Goal: Information Seeking & Learning: Find specific fact

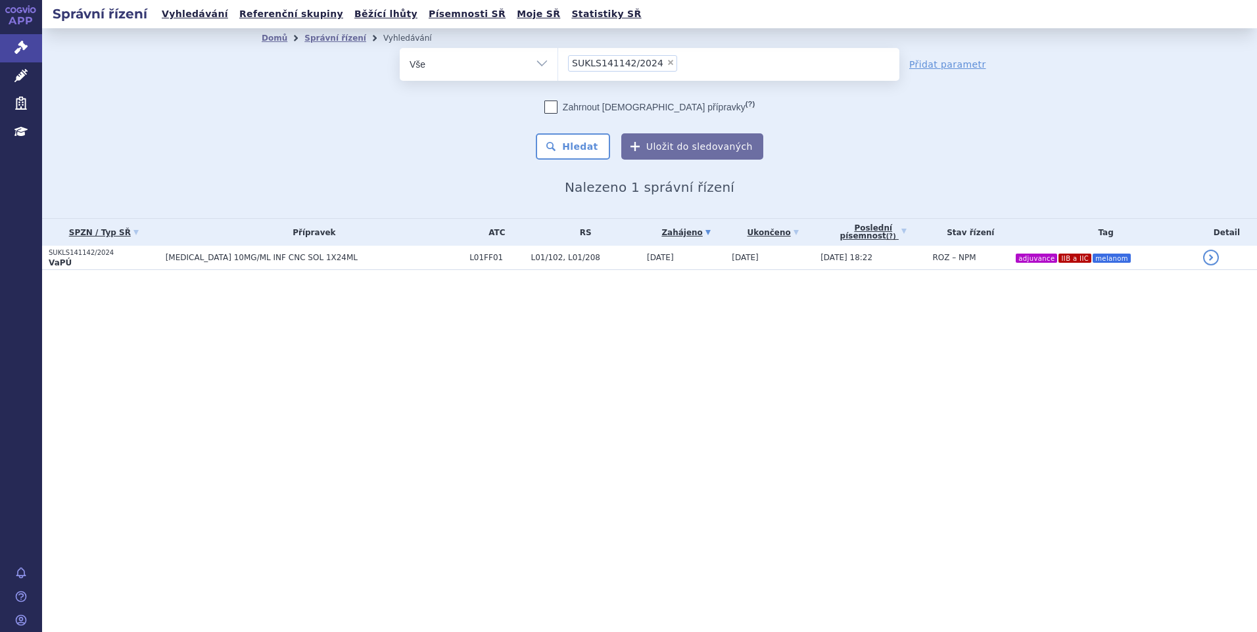
click at [645, 58] on li "× SUKLS141142/2024" at bounding box center [622, 63] width 109 height 16
click at [558, 58] on select "SUKLS141142/2024" at bounding box center [558, 63] width 1 height 33
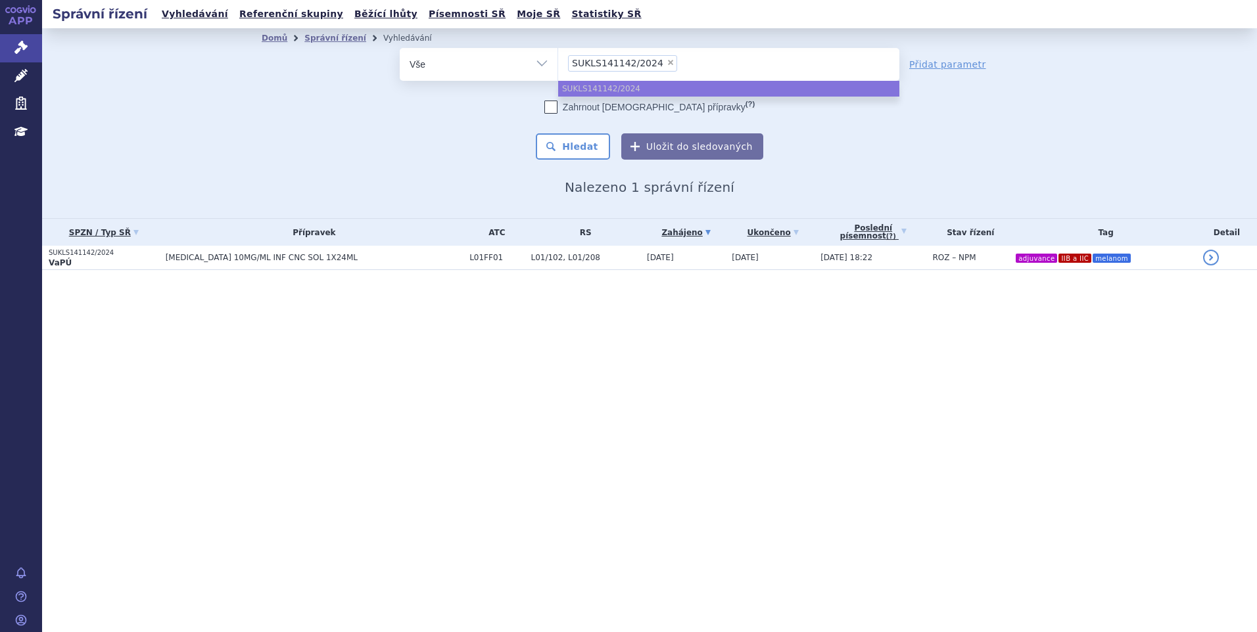
click at [667, 63] on span "×" at bounding box center [671, 63] width 8 height 8
click at [558, 63] on select "SUKLS141142/2024" at bounding box center [558, 63] width 1 height 33
select select
type input "vaf"
type input "vafs"
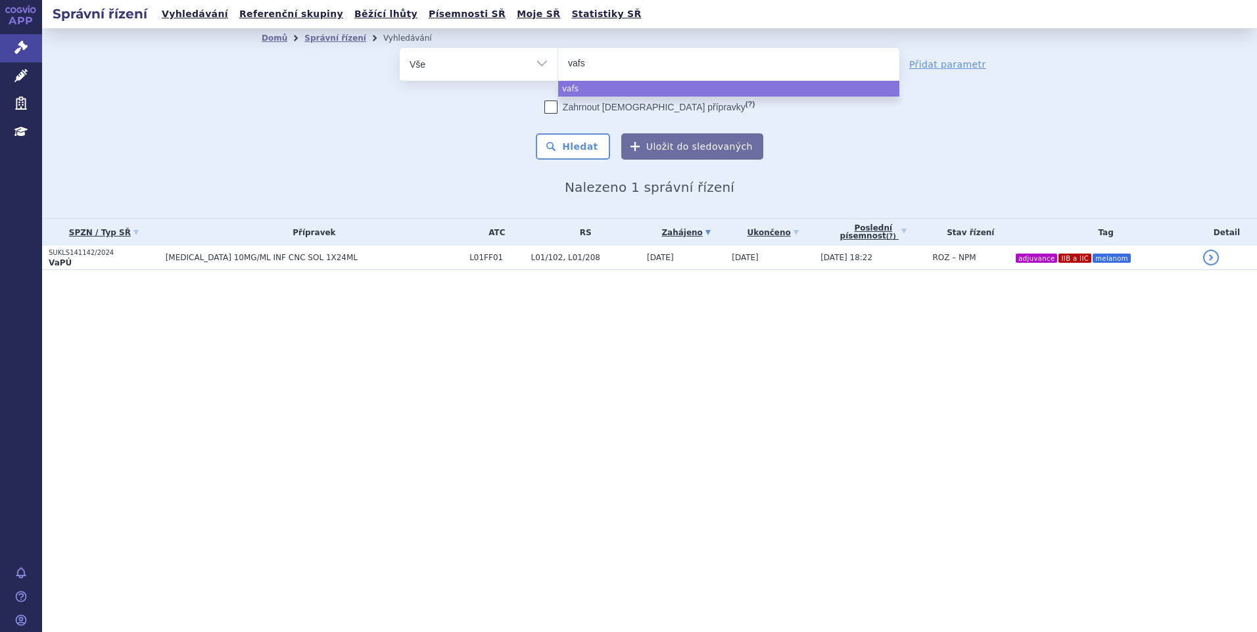
type input "vafse"
type input "vafseo"
select select "vafseo"
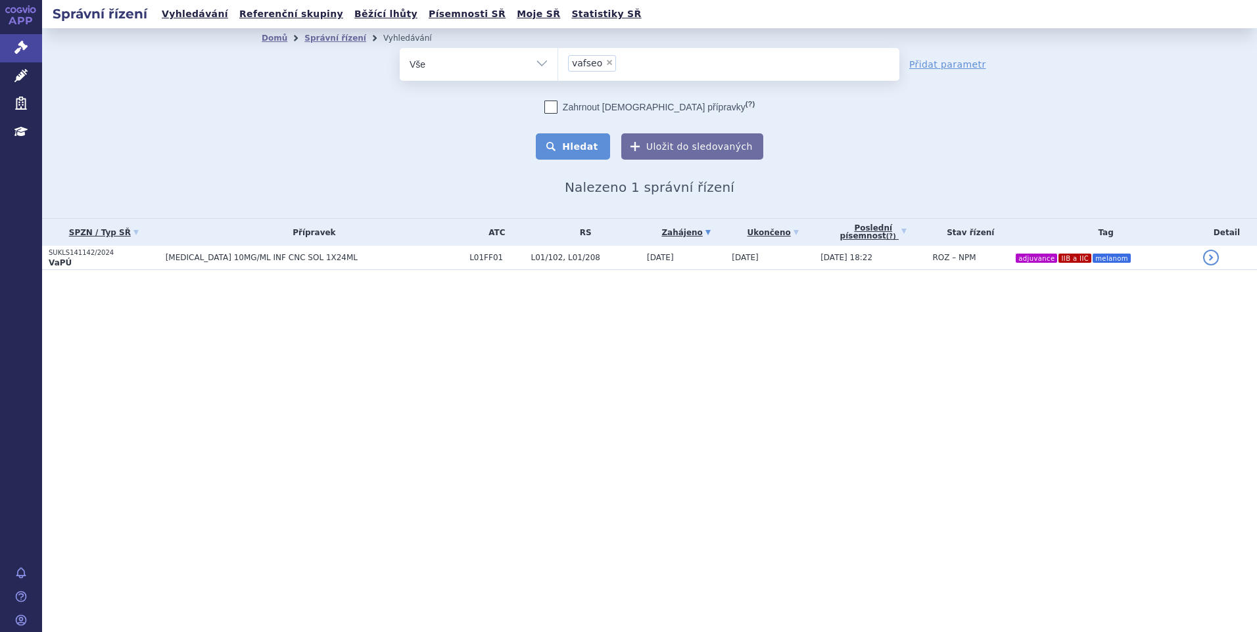
click at [590, 142] on button "Hledat" at bounding box center [573, 146] width 74 height 26
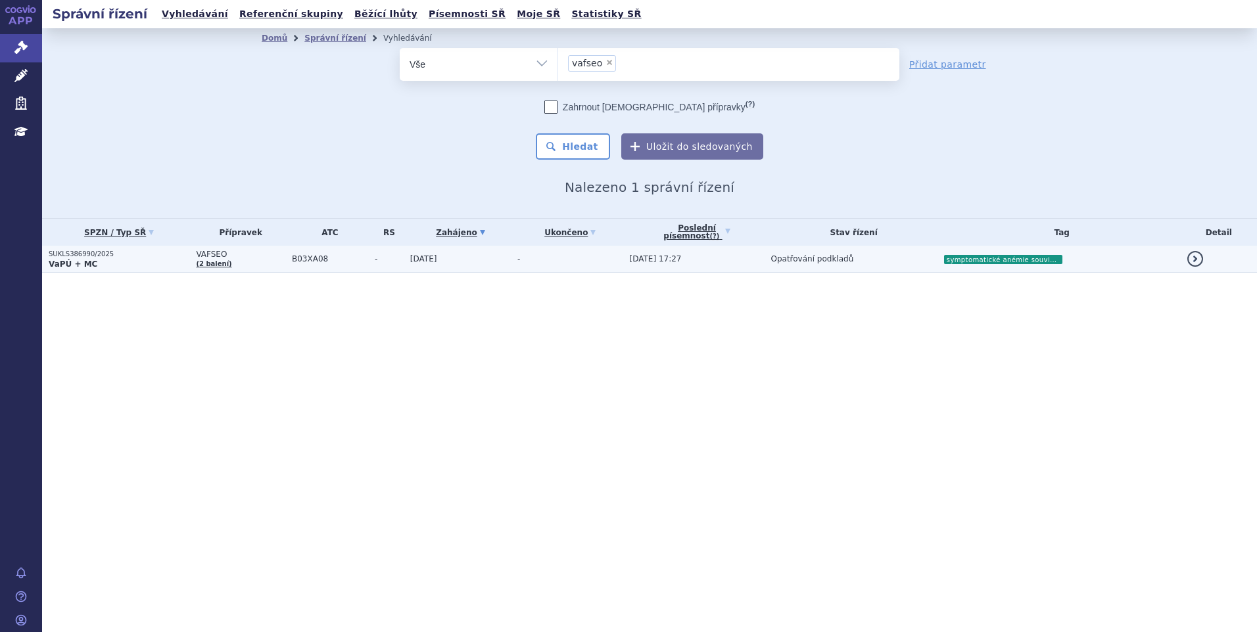
click at [375, 258] on span "-" at bounding box center [389, 258] width 29 height 9
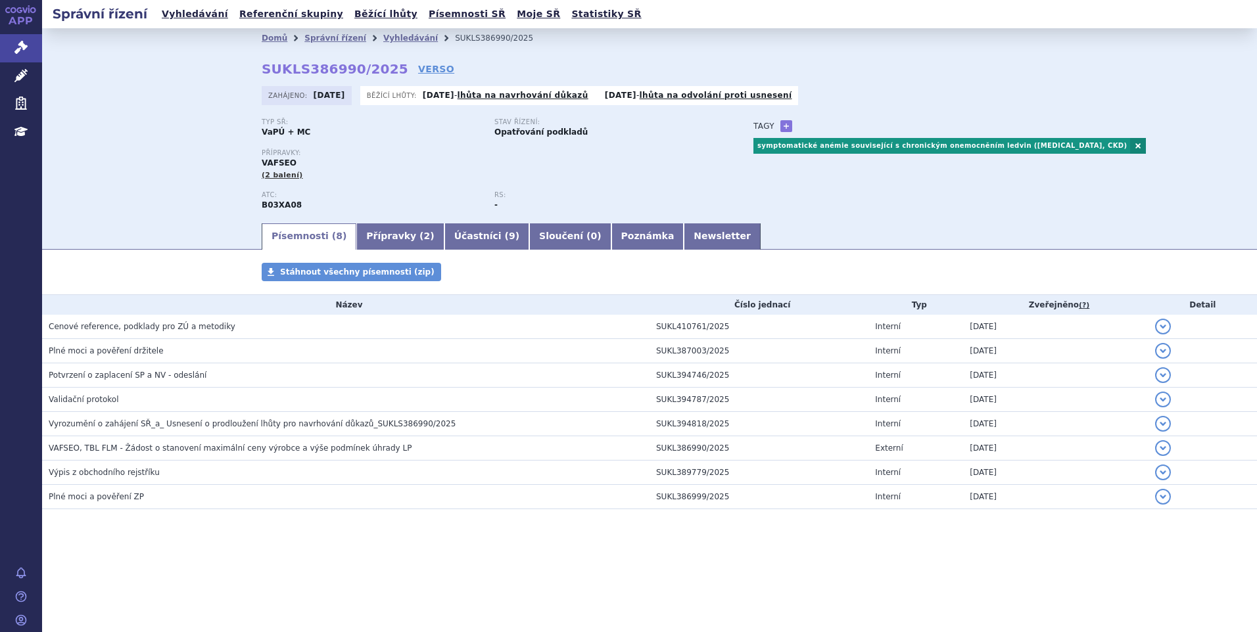
click at [915, 78] on div "Domů Správní řízení Vyhledávání SUKLS386990/2025 SUKLS386990/2025 VERSO [GEOGRA…" at bounding box center [649, 135] width 828 height 174
click at [383, 35] on link "Vyhledávání" at bounding box center [410, 38] width 55 height 9
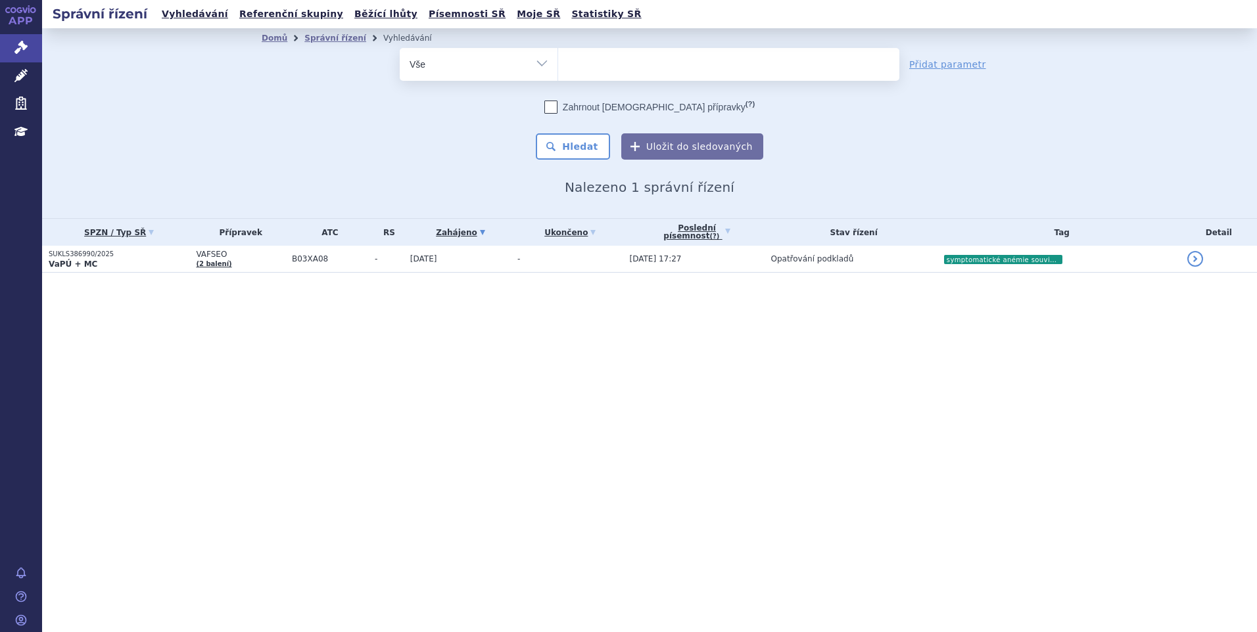
select select
type input "ve"
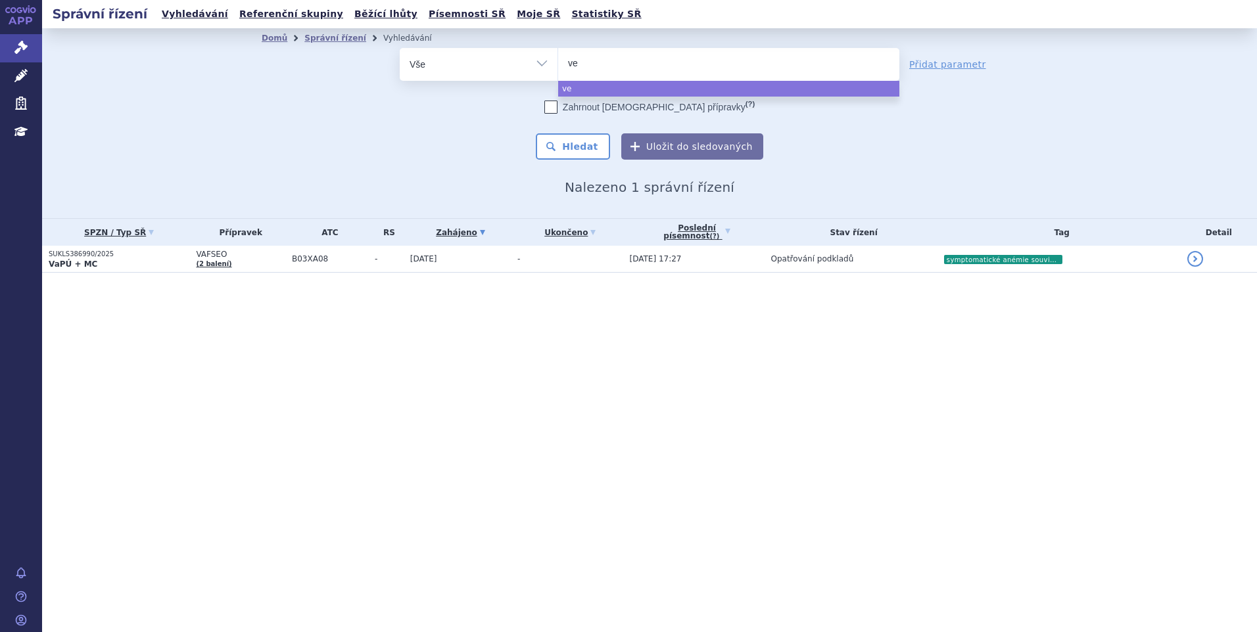
type input "veg"
select select "veg"
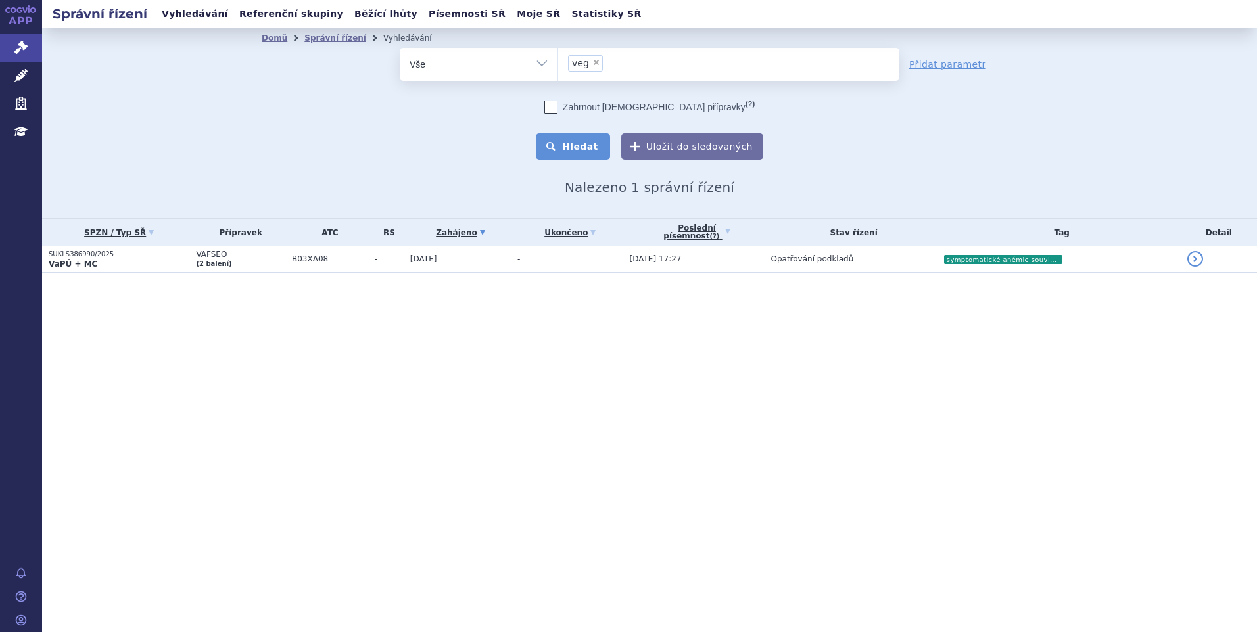
click at [571, 138] on button "Hledat" at bounding box center [573, 146] width 74 height 26
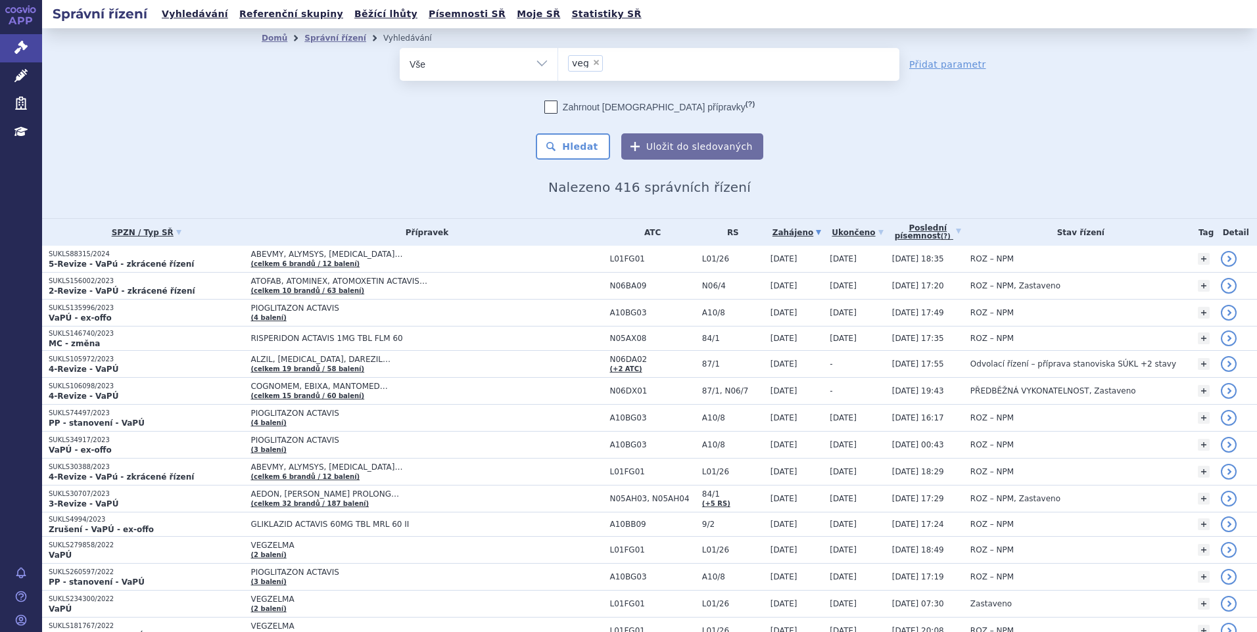
click at [592, 63] on span "×" at bounding box center [596, 63] width 8 height 8
click at [558, 63] on select "veg" at bounding box center [558, 63] width 1 height 33
select select
type input "ve"
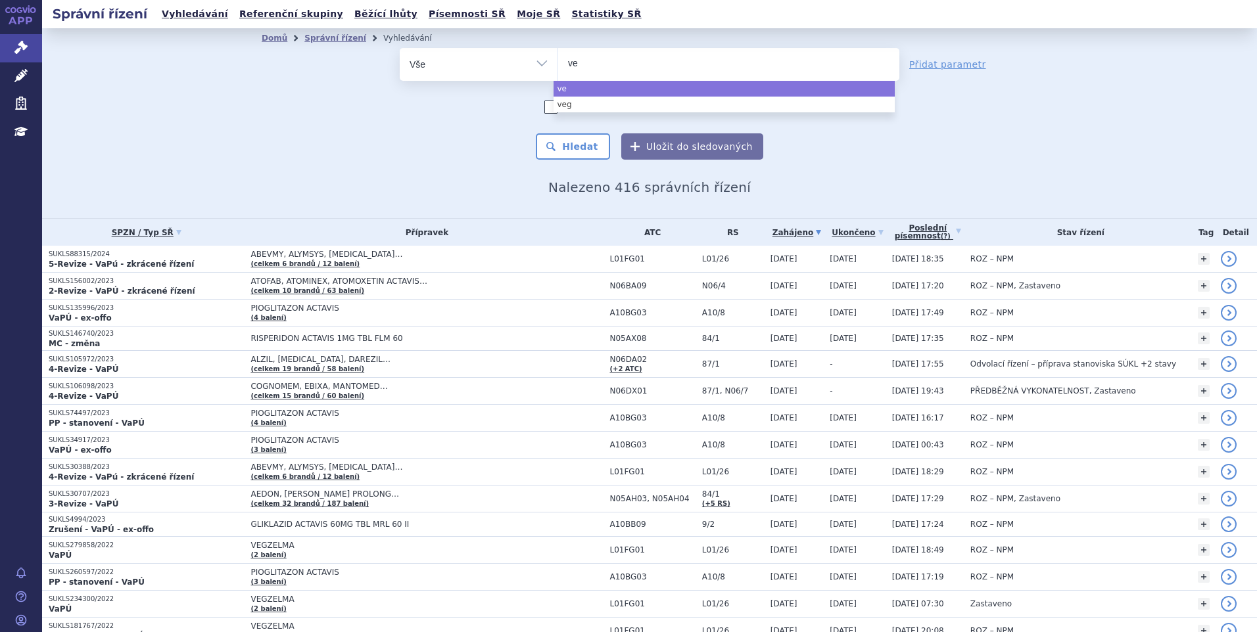
type input "veg"
type input "vegf"
select select "vegf"
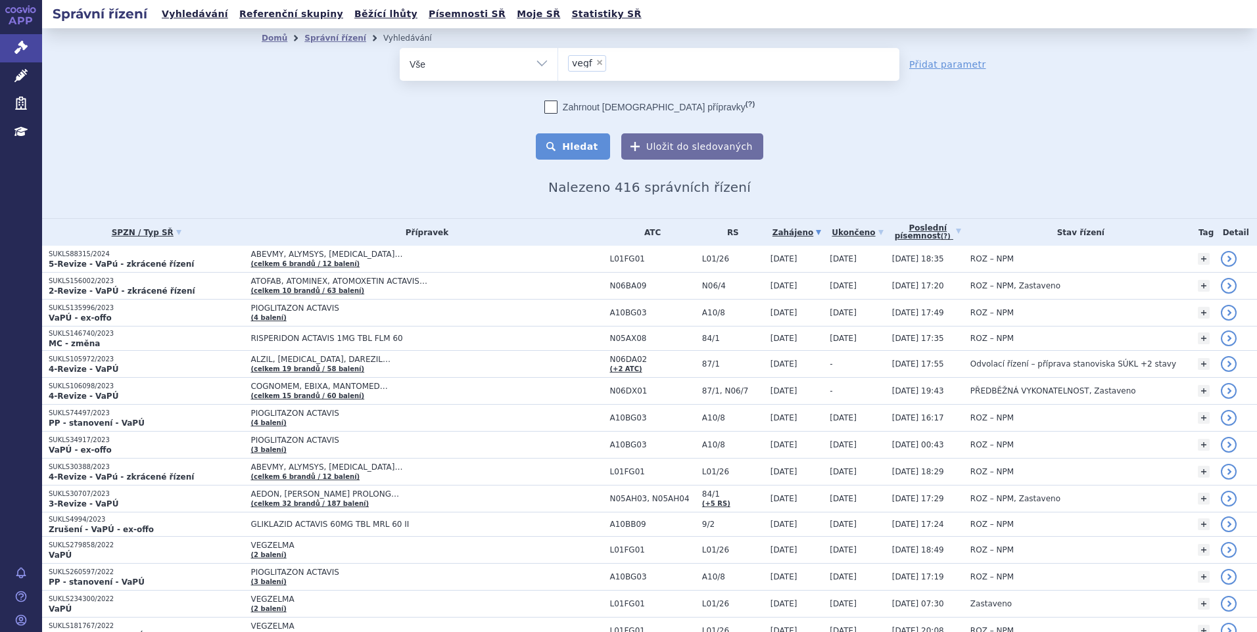
click at [585, 152] on button "Hledat" at bounding box center [573, 146] width 74 height 26
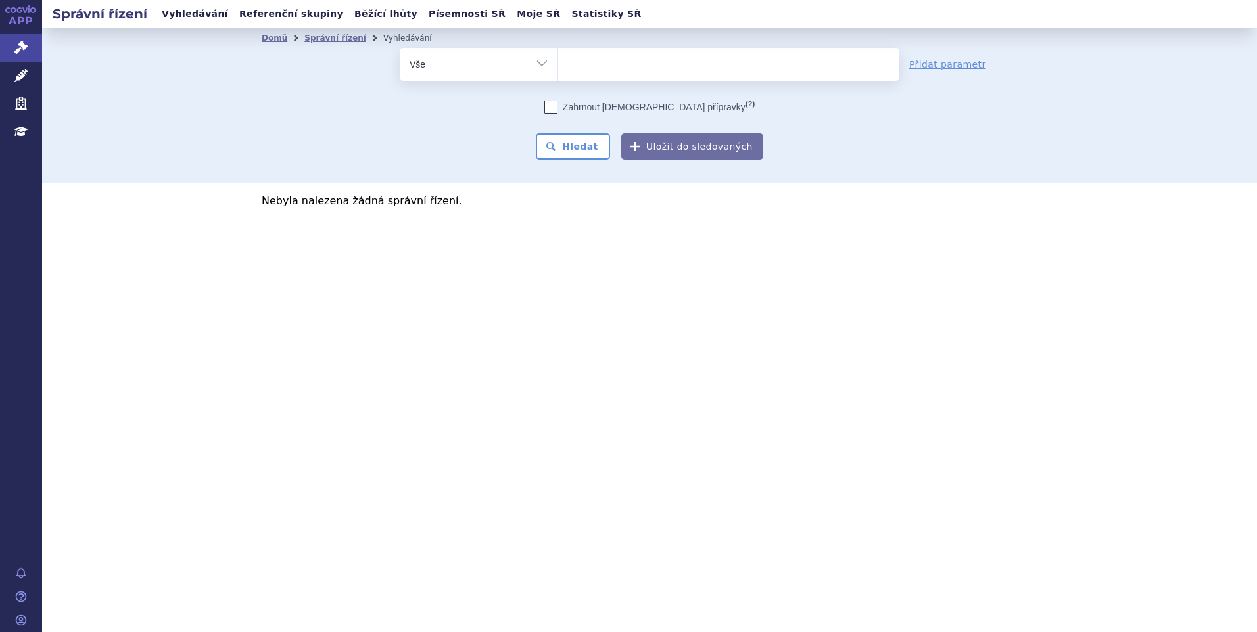
select select
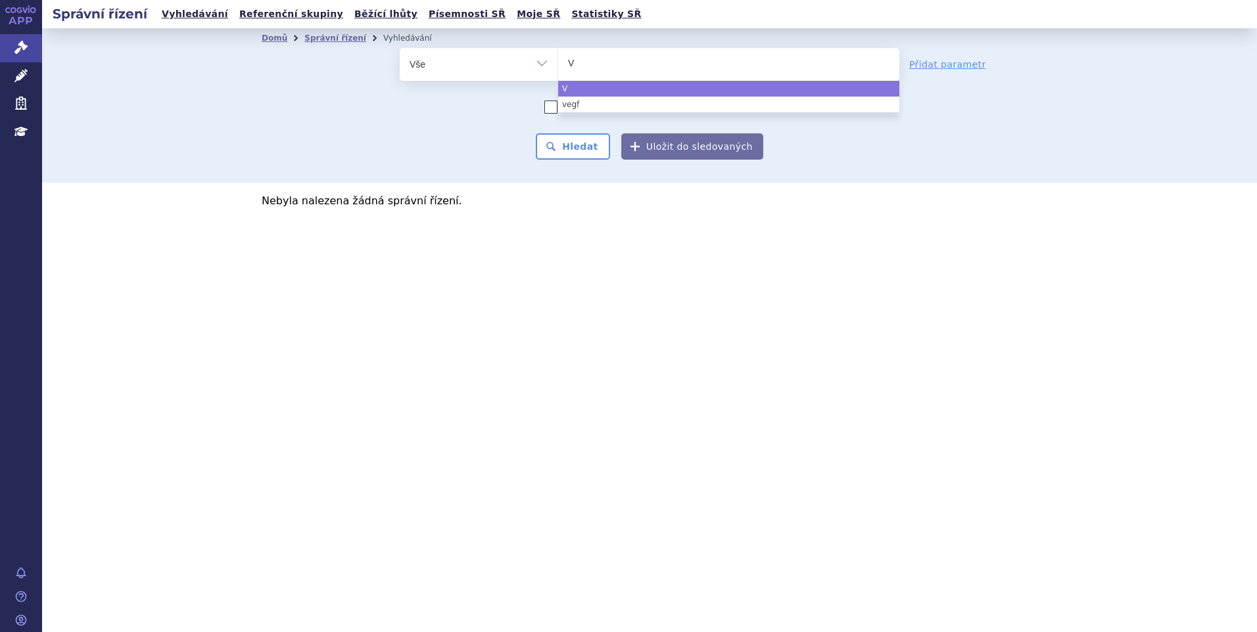
type input "VE"
type input "VEG"
select select "VEG"
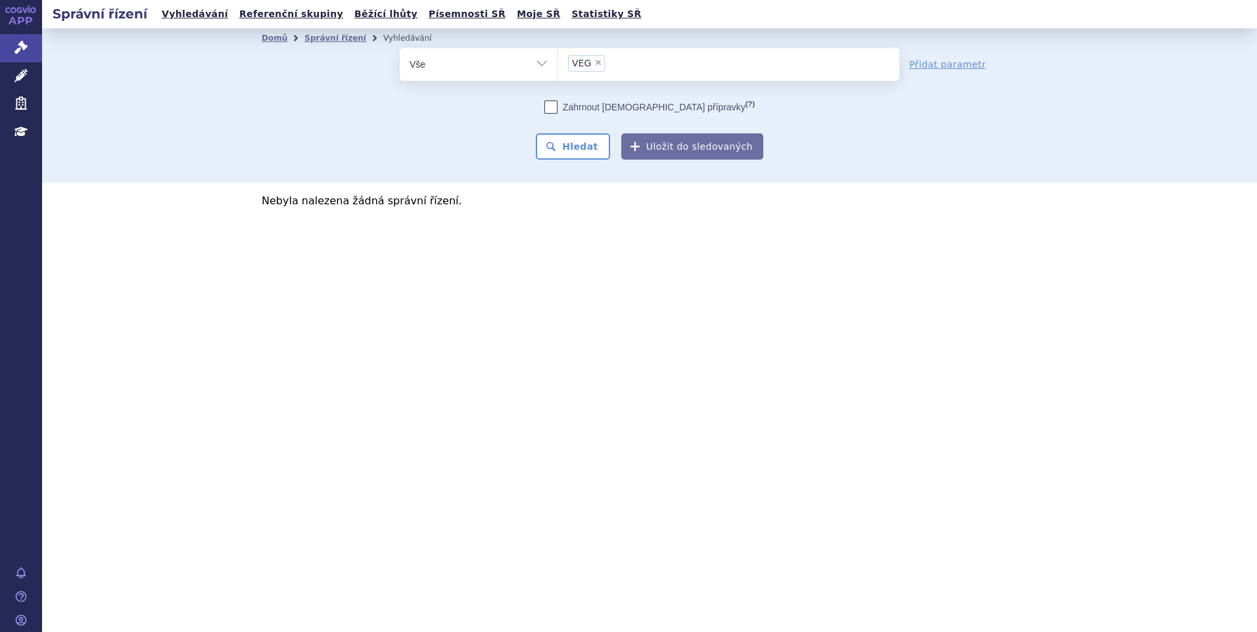
type input "VEG"
select select
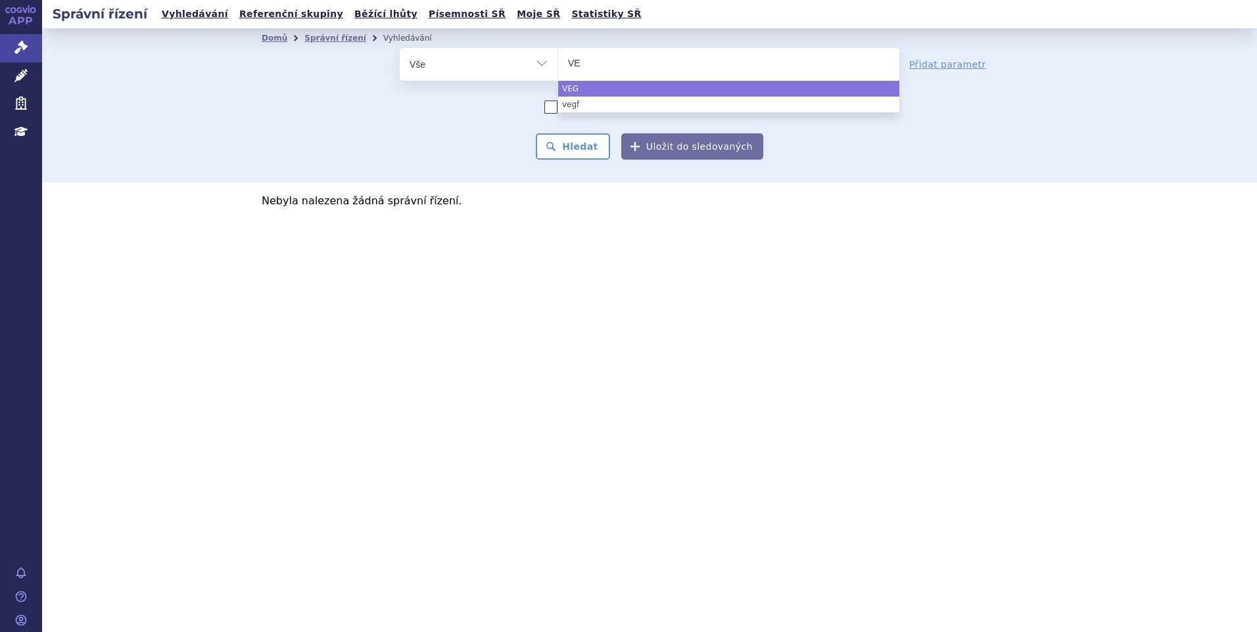
type input "V"
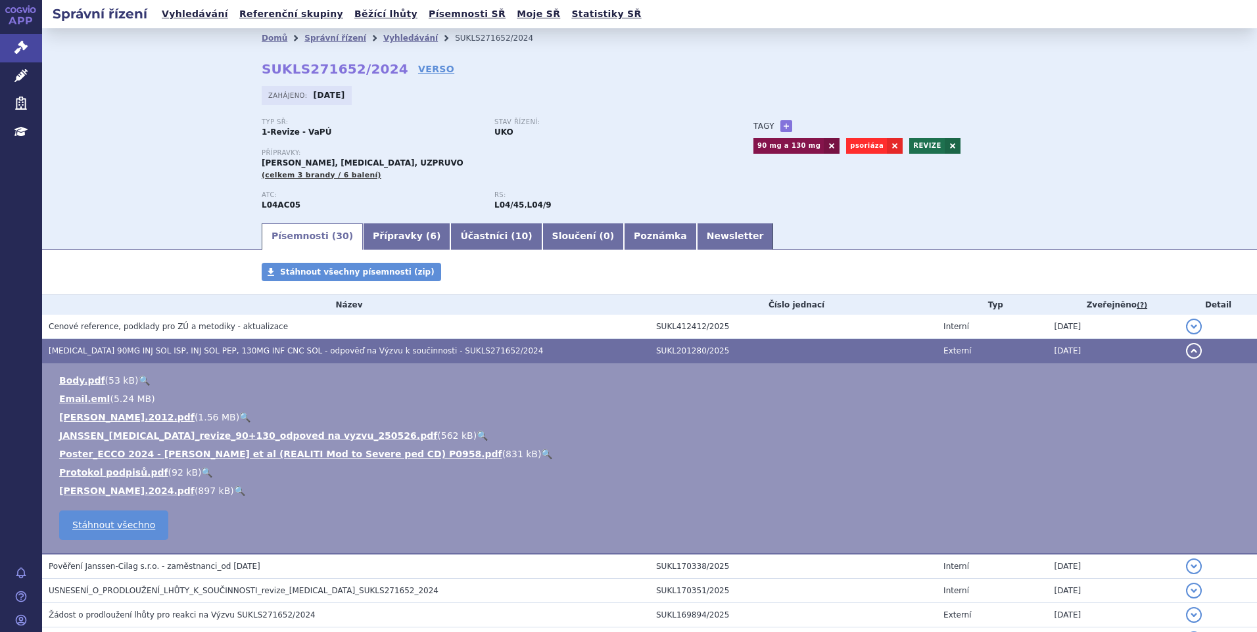
click at [872, 229] on ul "Písemnosti ( 30 ) Přípravky ( 6 ) Účastníci ( 10 ) Sloučení ( 0 ) Poznámka News…" at bounding box center [650, 236] width 776 height 28
